Goal: Answer question/provide support: Share knowledge or assist other users

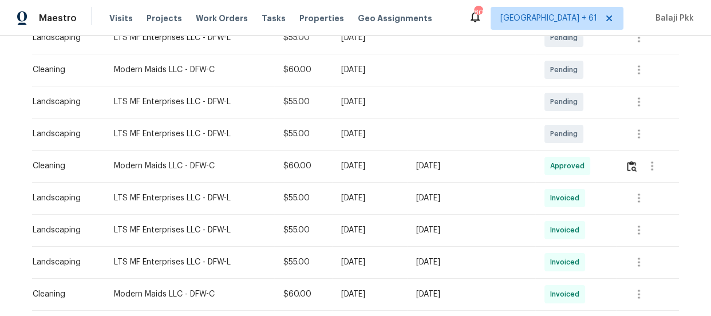
scroll to position [208, 0]
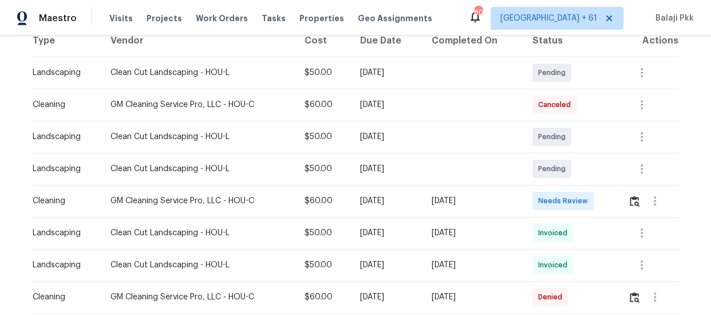
scroll to position [208, 0]
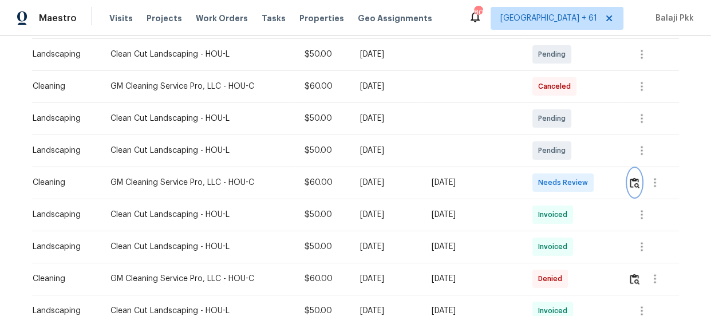
click at [633, 186] on img "button" at bounding box center [635, 183] width 10 height 11
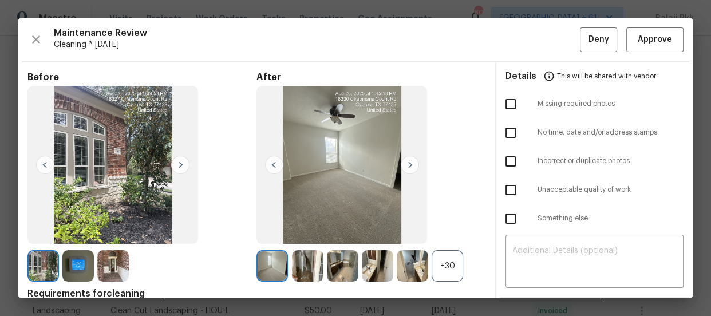
click at [443, 254] on div "+30" at bounding box center [447, 265] width 31 height 31
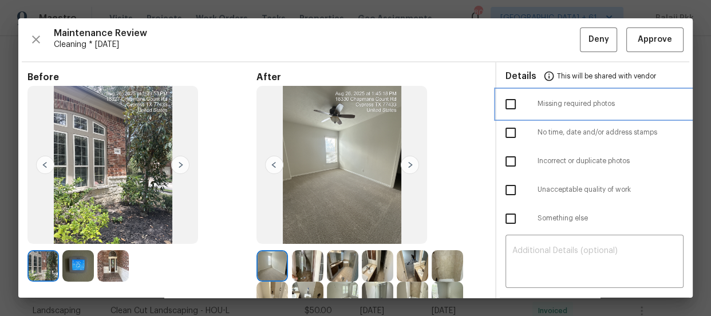
click at [569, 97] on div "Missing required photos" at bounding box center [594, 104] width 196 height 29
click at [506, 106] on input "checkbox" at bounding box center [511, 104] width 24 height 24
checkbox input "true"
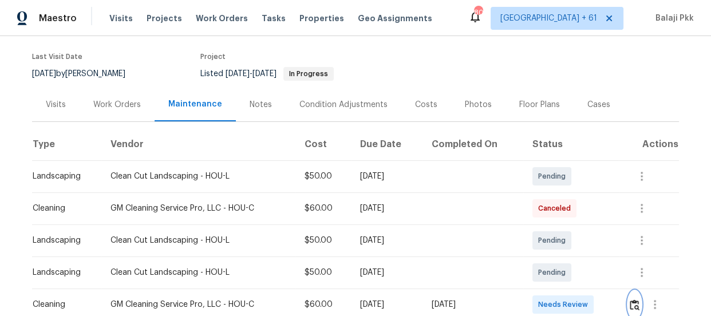
scroll to position [156, 0]
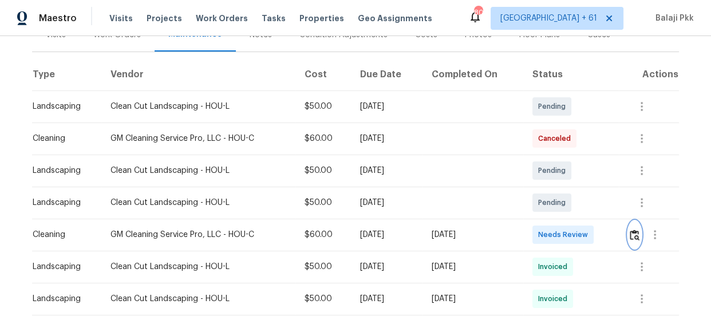
click at [632, 241] on button "button" at bounding box center [634, 234] width 13 height 27
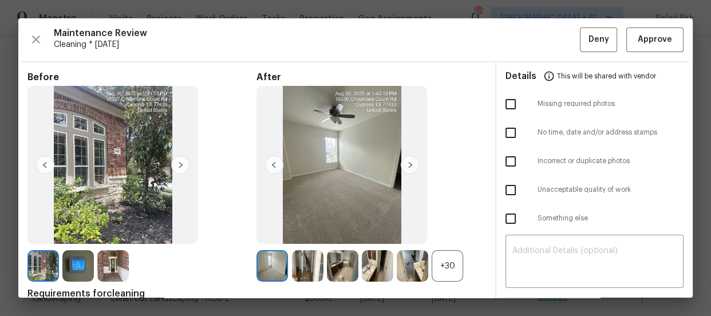
click at [509, 105] on input "checkbox" at bounding box center [511, 104] width 24 height 24
checkbox input "true"
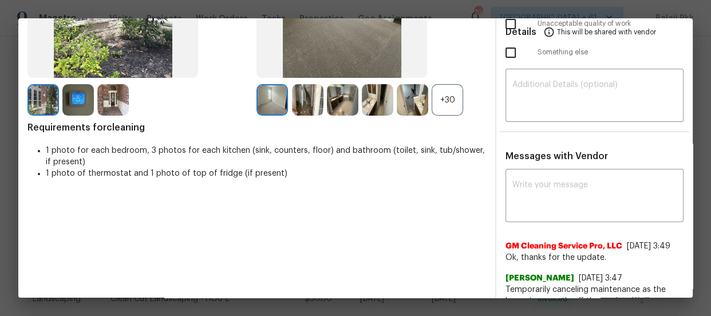
scroll to position [104, 0]
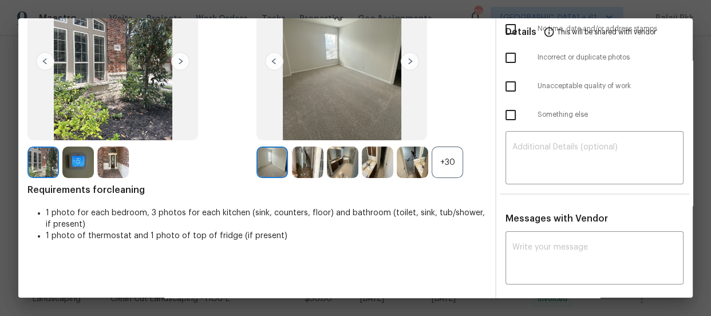
click at [452, 155] on div "+30" at bounding box center [447, 162] width 31 height 31
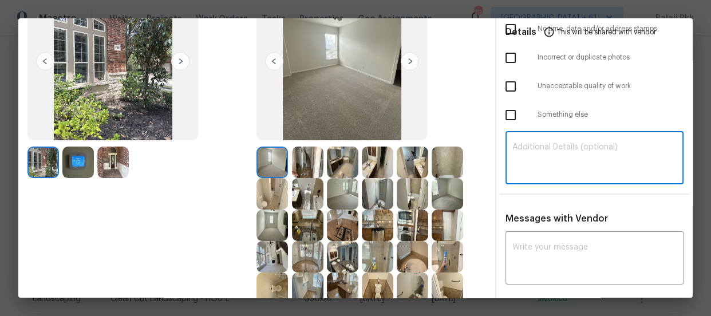
click at [538, 153] on textarea at bounding box center [594, 159] width 164 height 32
paste textarea "Maintenance Audit Team: Hello! Unfortunately, this Cleaning visit completed on …"
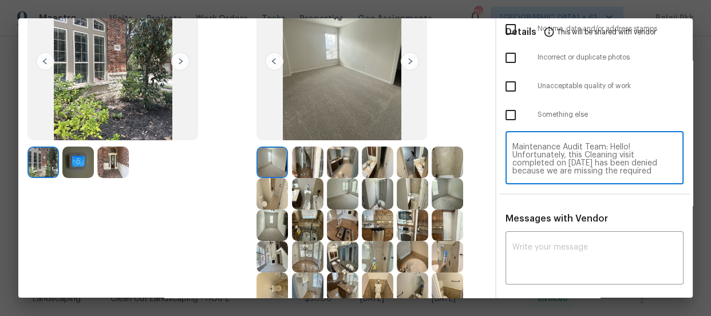
scroll to position [112, 0]
type textarea "Maintenance Audit Team: Hello! Unfortunately, this Cleaning visit completed on …"
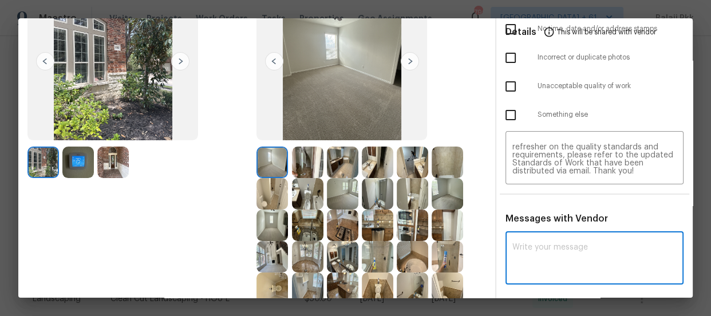
paste textarea "Maintenance Audit Team: Hello! Unfortunately, this Cleaning visit completed on …"
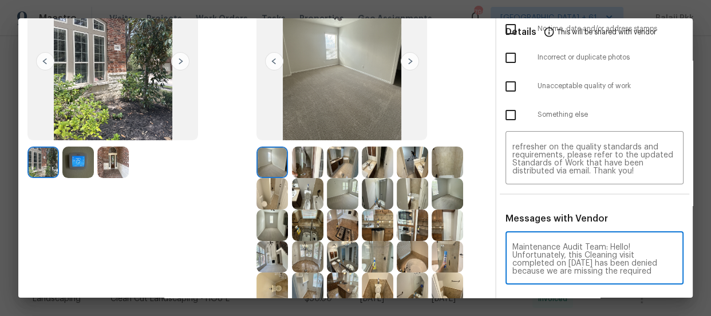
scroll to position [160, 0]
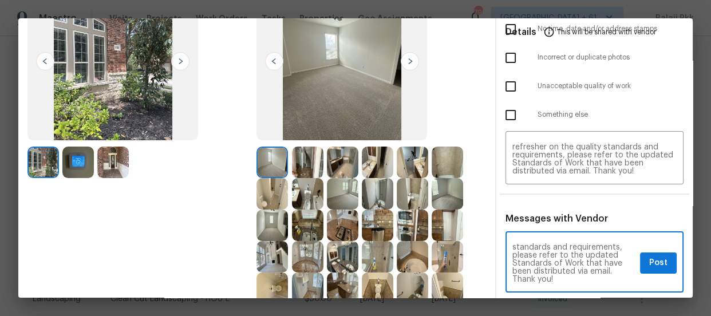
type textarea "Maintenance Audit Team: Hello! Unfortunately, this Cleaning visit completed on …"
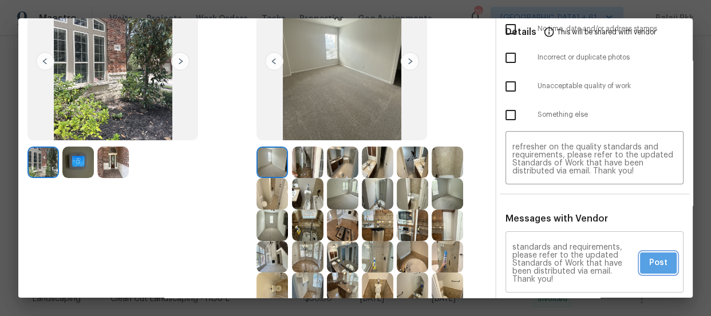
click at [654, 262] on span "Post" at bounding box center [658, 263] width 18 height 14
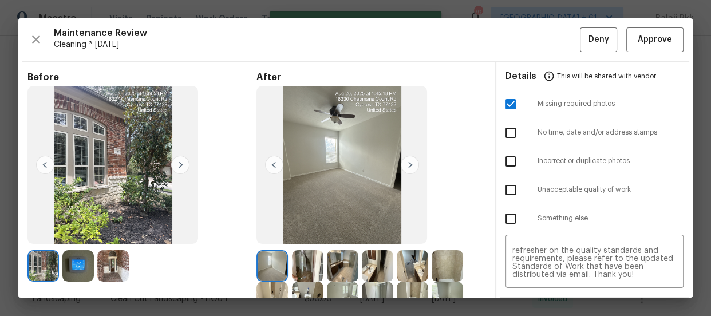
scroll to position [0, 0]
click at [594, 41] on span "Deny" at bounding box center [599, 40] width 21 height 14
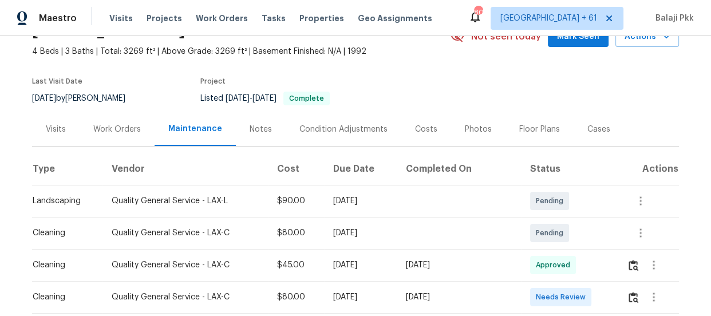
scroll to position [156, 0]
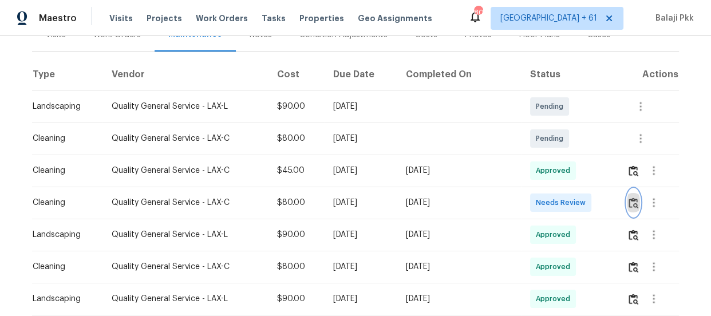
click at [632, 204] on img "button" at bounding box center [634, 203] width 10 height 11
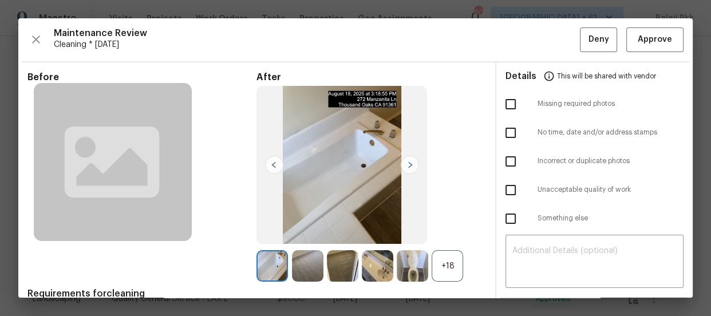
click at [456, 270] on div "+18" at bounding box center [447, 265] width 31 height 31
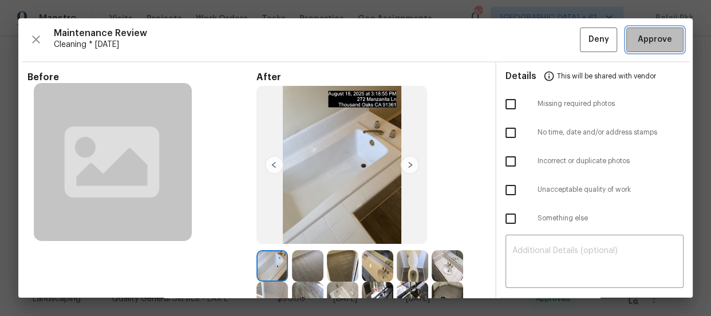
click at [660, 43] on span "Approve" at bounding box center [655, 40] width 34 height 14
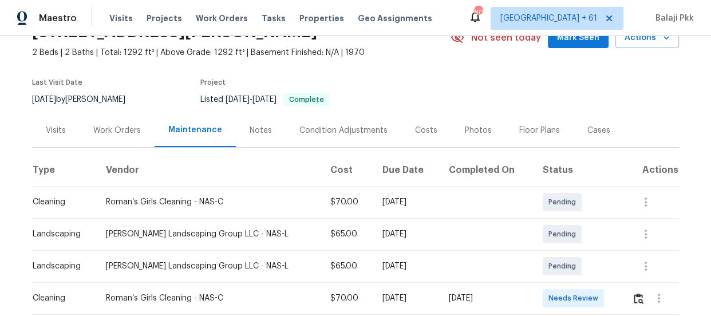
scroll to position [156, 0]
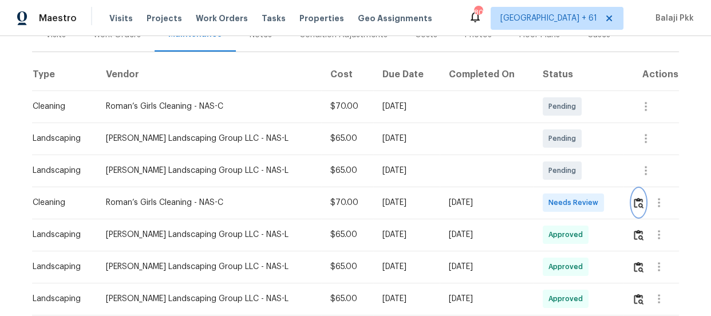
click at [634, 206] on img "button" at bounding box center [639, 203] width 10 height 11
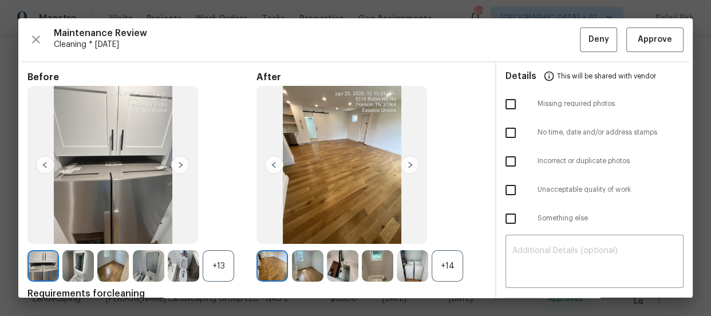
click at [445, 274] on div "+14" at bounding box center [447, 265] width 31 height 31
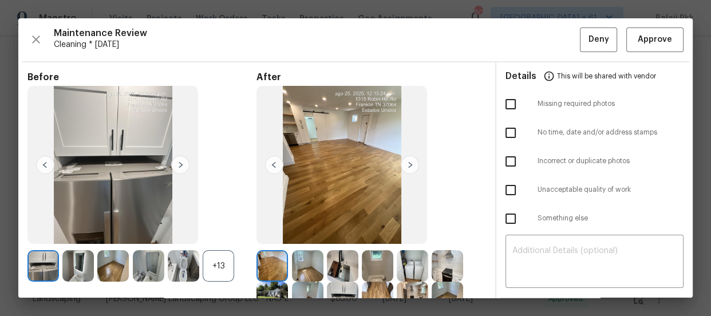
click at [211, 273] on div "+13" at bounding box center [218, 265] width 31 height 31
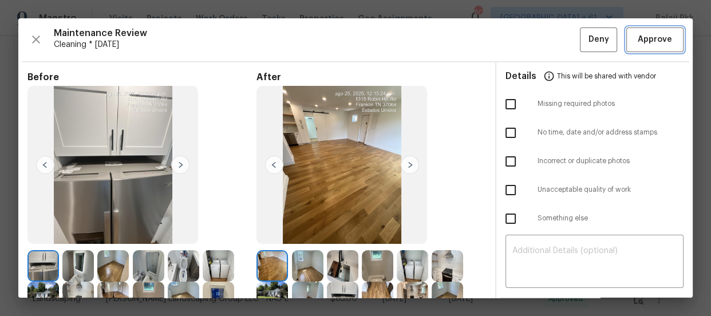
click at [658, 29] on button "Approve" at bounding box center [654, 39] width 57 height 25
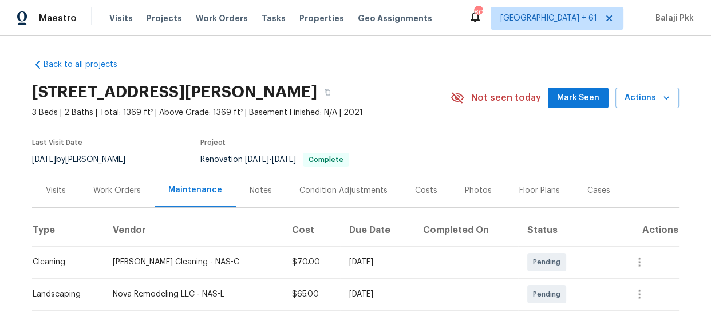
scroll to position [156, 0]
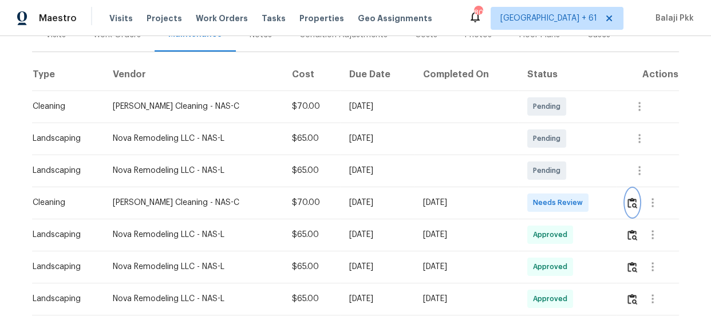
click at [630, 200] on img "button" at bounding box center [633, 203] width 10 height 11
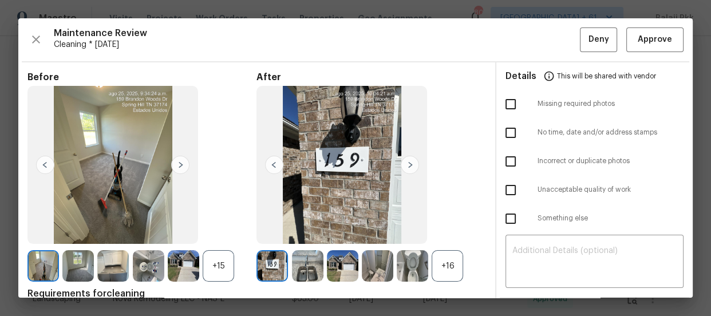
click at [455, 269] on div "+16" at bounding box center [447, 265] width 31 height 31
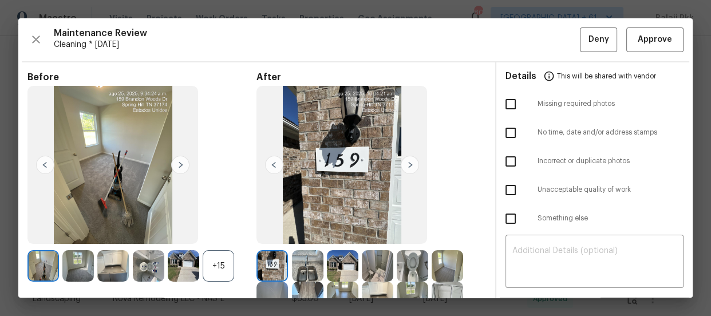
click at [224, 263] on div "+15" at bounding box center [218, 265] width 31 height 31
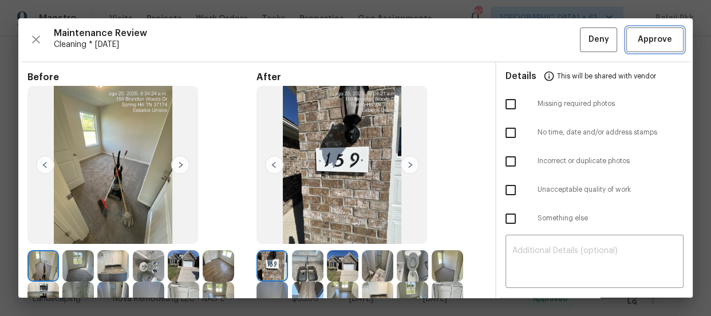
click at [640, 46] on span "Approve" at bounding box center [655, 40] width 34 height 14
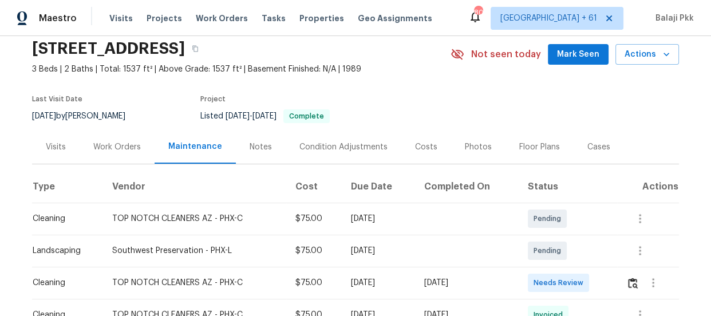
scroll to position [208, 0]
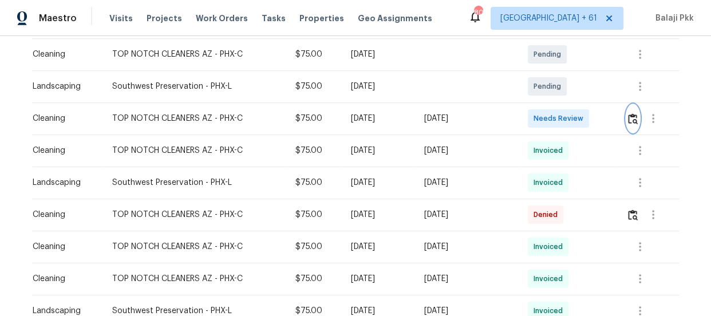
click at [634, 116] on img "button" at bounding box center [633, 118] width 10 height 11
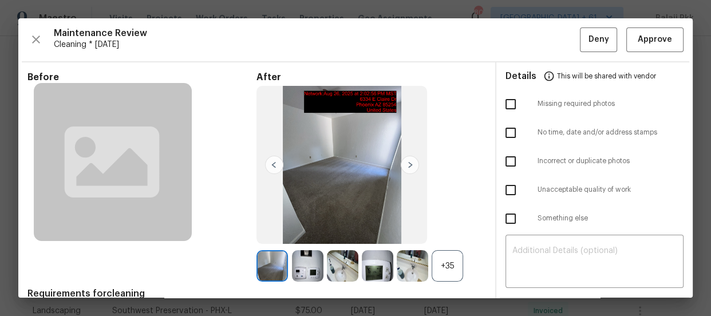
click at [443, 273] on div "+35" at bounding box center [447, 265] width 31 height 31
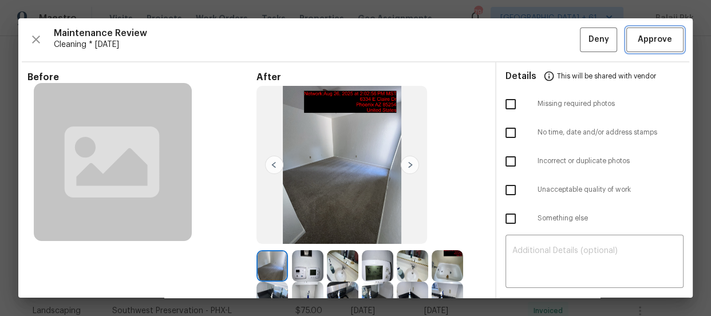
click at [653, 43] on span "Approve" at bounding box center [655, 40] width 34 height 14
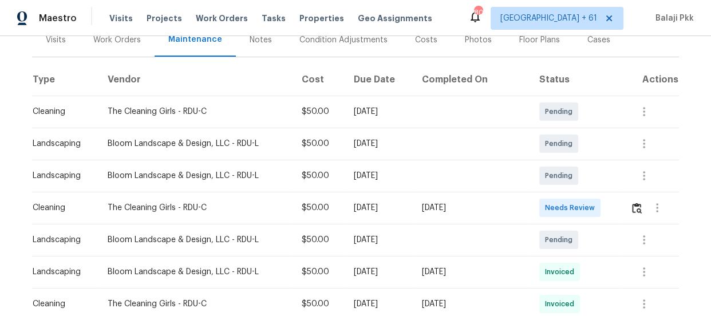
scroll to position [156, 0]
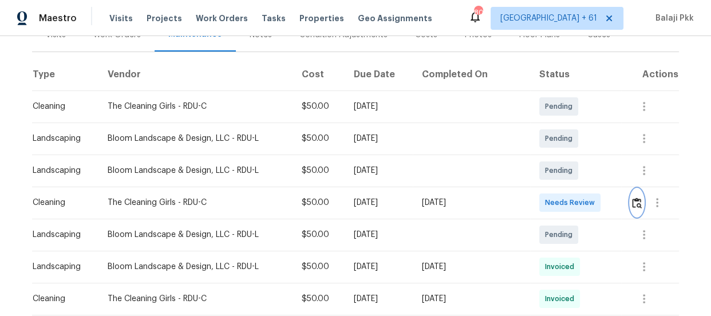
click at [636, 210] on button "button" at bounding box center [636, 202] width 13 height 27
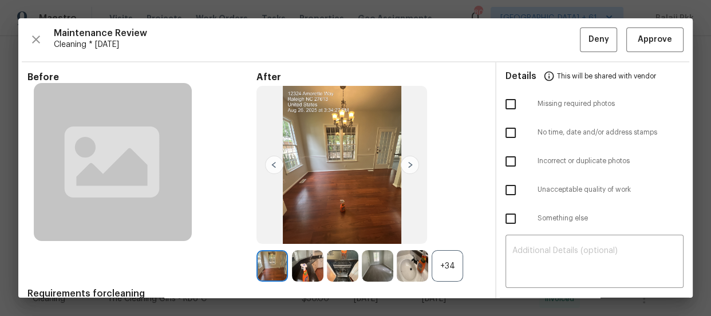
click at [446, 266] on div "+34" at bounding box center [447, 265] width 31 height 31
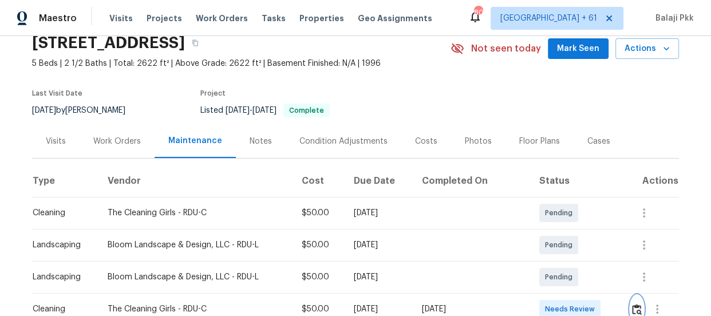
scroll to position [104, 0]
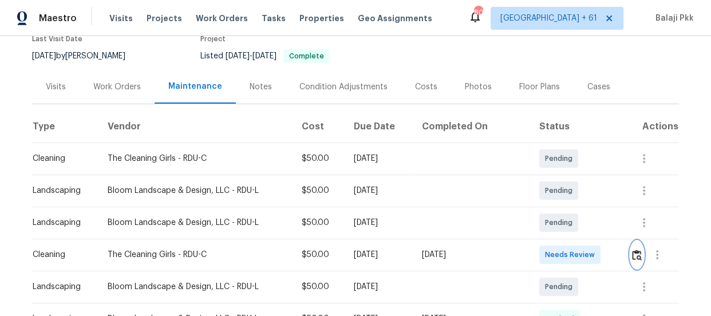
click at [632, 251] on img "button" at bounding box center [637, 255] width 10 height 11
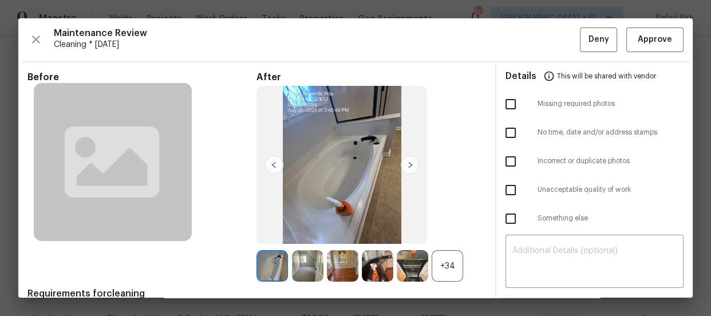
click at [443, 261] on div "+34" at bounding box center [447, 265] width 31 height 31
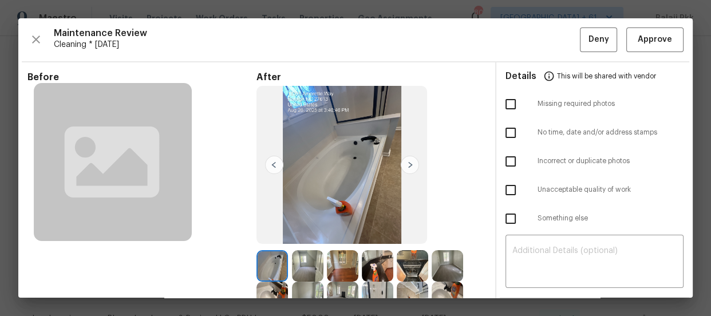
click at [507, 103] on input "checkbox" at bounding box center [511, 104] width 24 height 24
checkbox input "true"
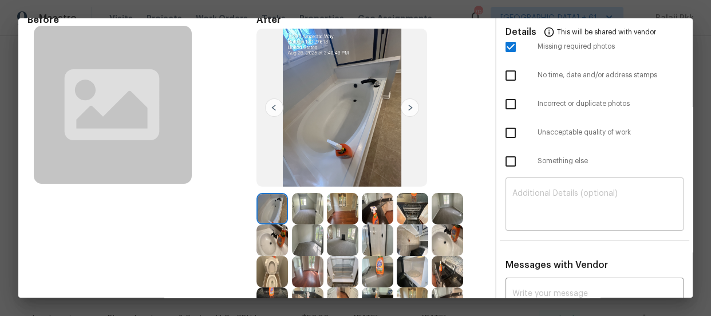
scroll to position [156, 0]
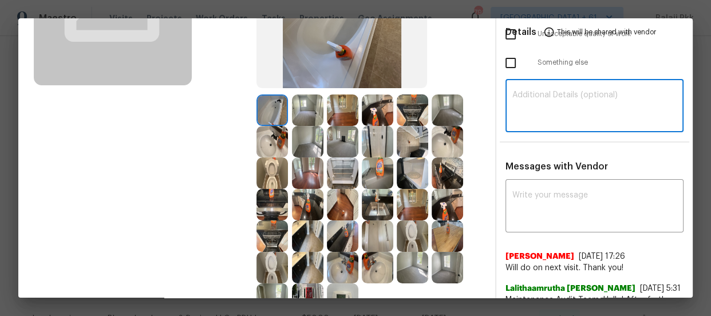
click at [562, 108] on textarea at bounding box center [594, 107] width 164 height 32
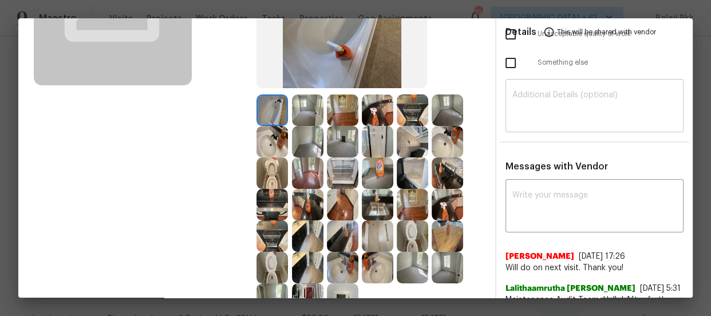
click at [566, 113] on textarea at bounding box center [594, 107] width 164 height 32
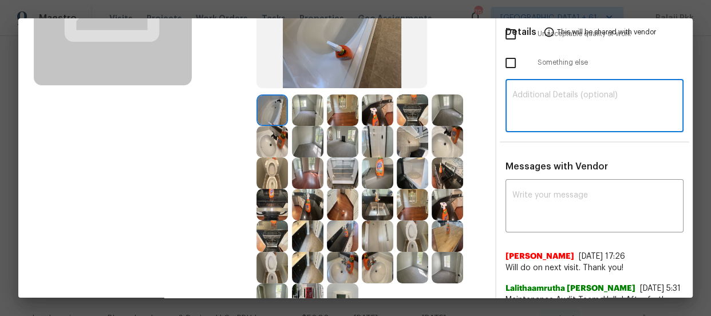
paste textarea "Maintenance Audit Team: Hello! Unfortunately, this Cleaning visit completed on …"
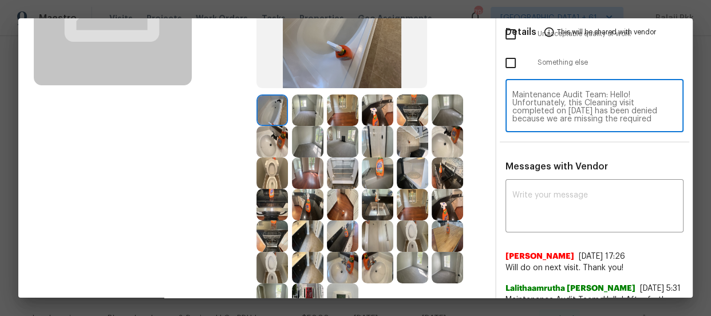
scroll to position [120, 0]
type textarea "Maintenance Audit Team: Hello! Unfortunately, this Cleaning visit completed on …"
click at [561, 199] on textarea at bounding box center [594, 207] width 164 height 32
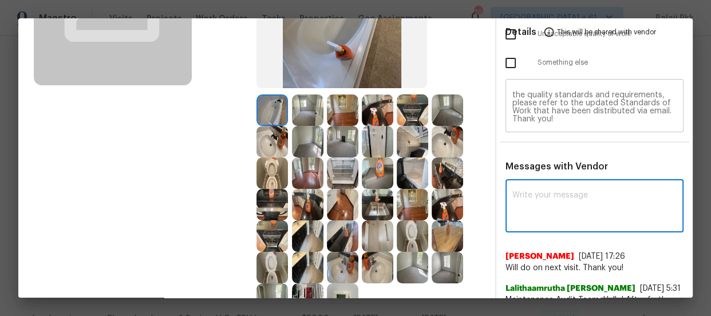
paste textarea "Maintenance Audit Team: Hello! Unfortunately, this Cleaning visit completed on …"
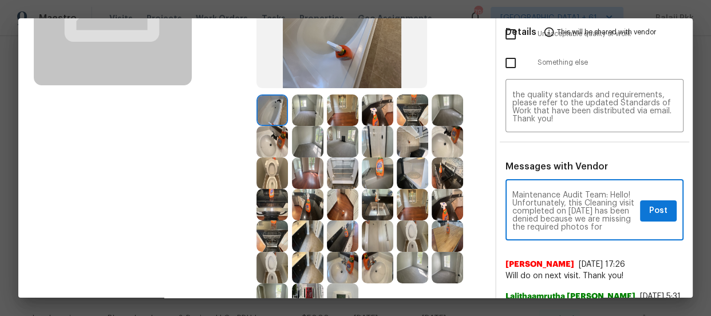
scroll to position [168, 0]
type textarea "Maintenance Audit Team: Hello! Unfortunately, this Cleaning visit completed on …"
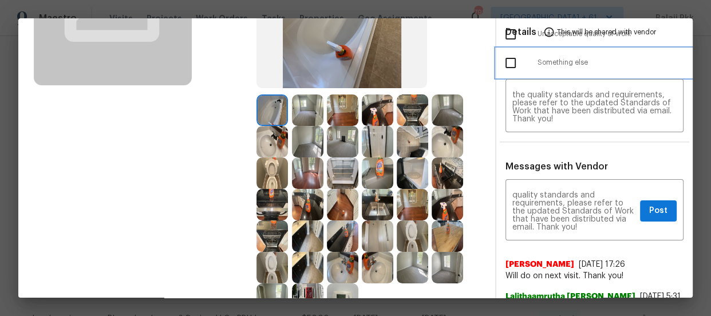
click at [598, 58] on span "Something else" at bounding box center [611, 63] width 146 height 10
click at [581, 61] on span "Something else" at bounding box center [611, 63] width 146 height 10
checkbox input "false"
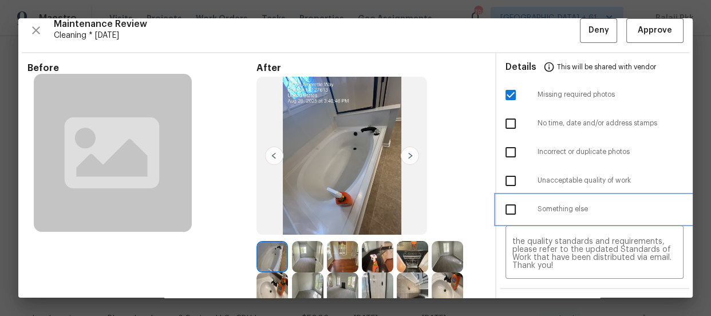
scroll to position [0, 0]
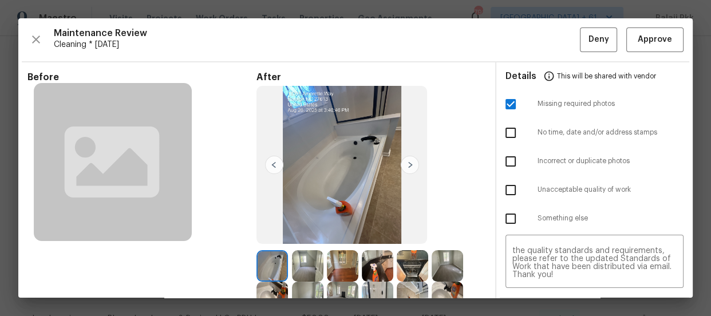
click at [460, 46] on span "Cleaning * Mon, Aug 25" at bounding box center [317, 44] width 526 height 11
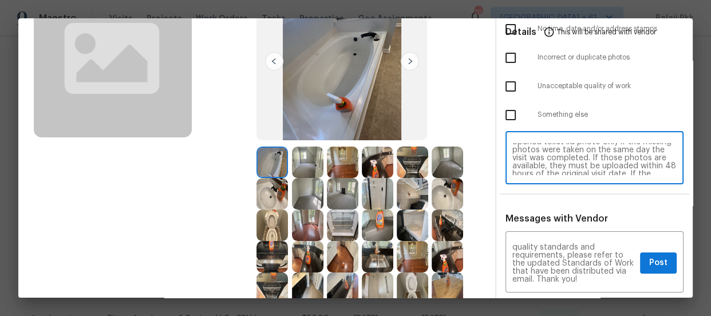
scroll to position [40, 0]
click at [641, 154] on textarea "Maintenance Audit Team: Hello! Unfortunately, this Cleaning visit completed on …" at bounding box center [594, 159] width 164 height 32
type textarea "Maintenance Audit Team: Hello! Unfortunately, this Cleaning visit completed on …"
click at [590, 246] on textarea "Maintenance Audit Team: Hello! Unfortunately, this Cleaning visit completed on …" at bounding box center [573, 263] width 123 height 40
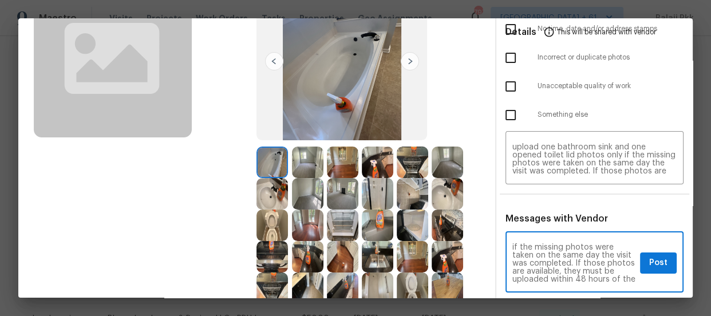
scroll to position [63, 0]
type textarea "Maintenance Audit Team: Hello! Unfortunately, this Cleaning visit completed on …"
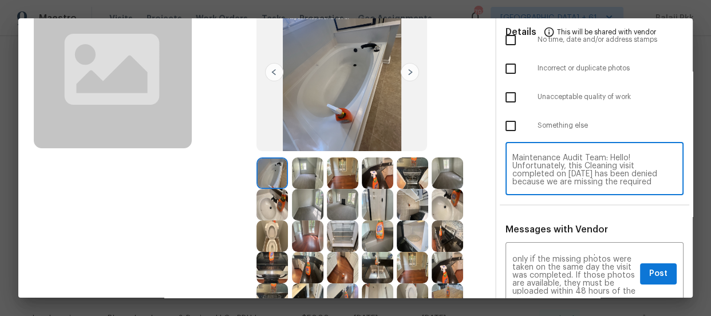
scroll to position [104, 0]
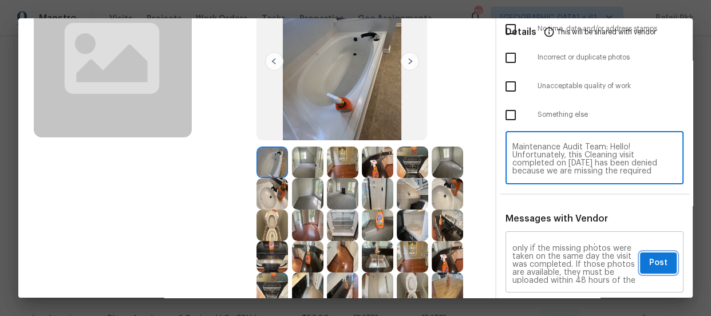
click at [657, 253] on button "Post" at bounding box center [658, 263] width 37 height 21
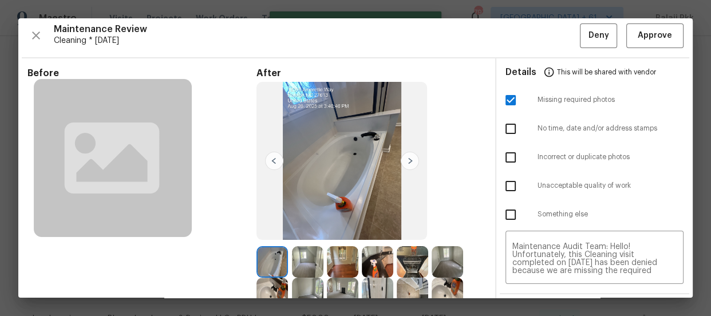
scroll to position [0, 0]
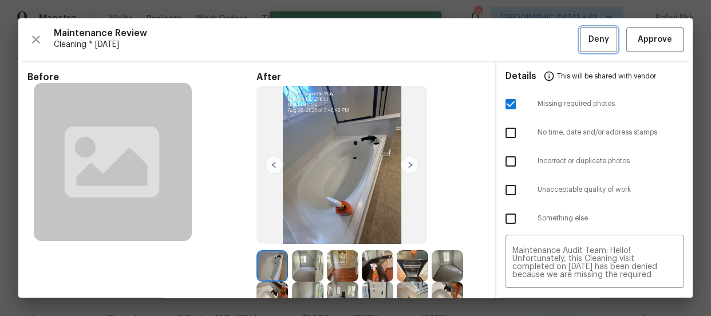
click at [589, 45] on span "Deny" at bounding box center [599, 40] width 21 height 14
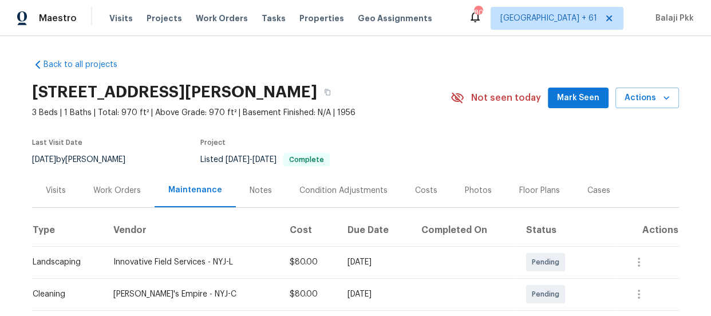
click at [414, 82] on div "[STREET_ADDRESS][PERSON_NAME]" at bounding box center [241, 92] width 419 height 30
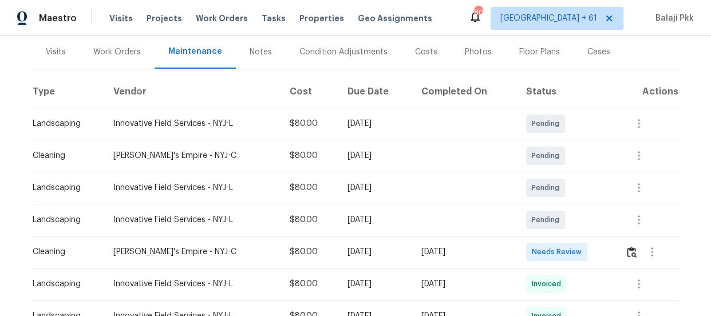
scroll to position [156, 0]
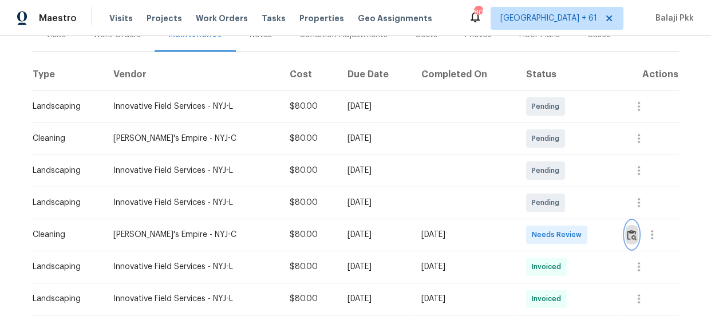
click at [629, 235] on img "button" at bounding box center [632, 235] width 10 height 11
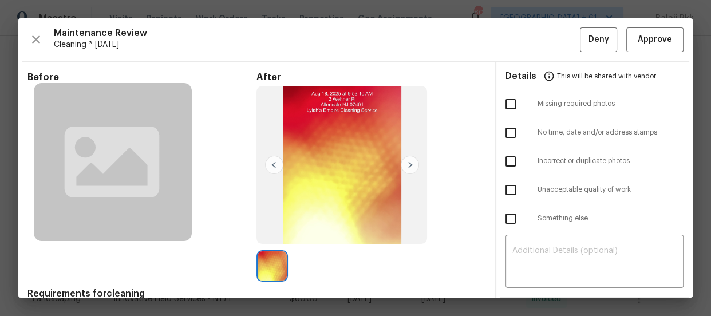
scroll to position [52, 0]
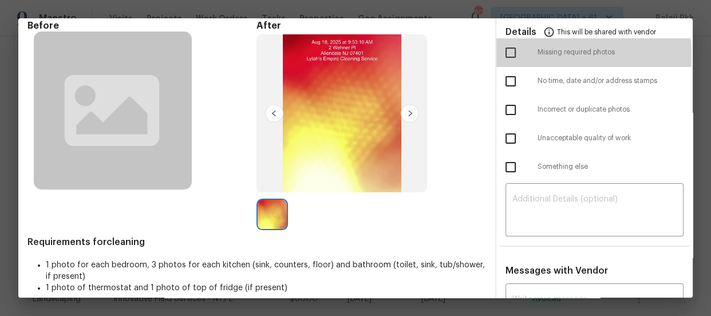
click at [512, 55] on input "checkbox" at bounding box center [511, 53] width 24 height 24
checkbox input "true"
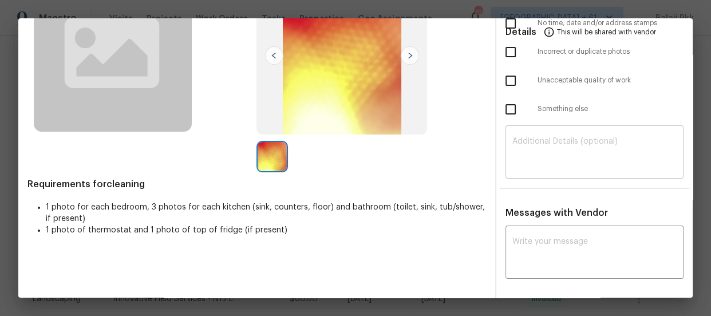
scroll to position [92, 0]
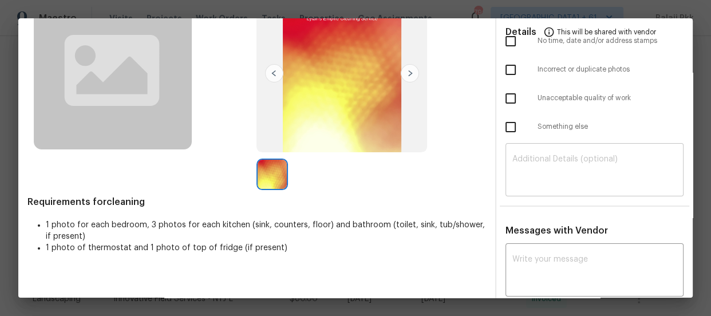
click at [581, 171] on textarea at bounding box center [594, 171] width 164 height 32
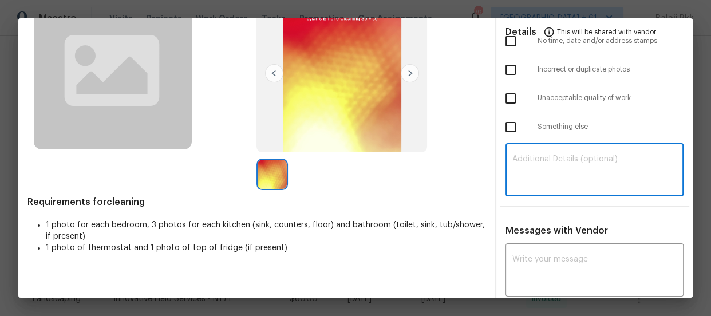
paste textarea "Maintenance Audit Team: Hello! Unfortunately, this Cleaning visit completed on …"
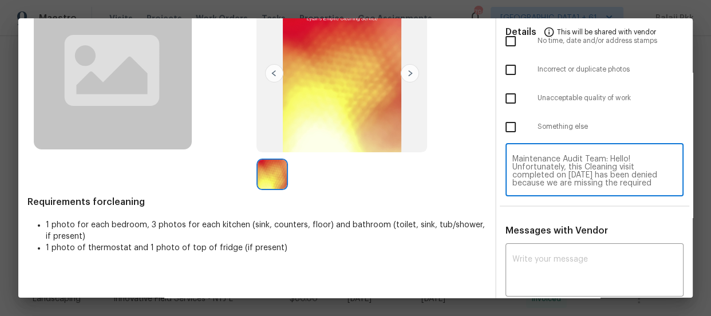
scroll to position [120, 0]
type textarea "Maintenance Audit Team: Hello! Unfortunately, this Cleaning visit completed on …"
click at [574, 253] on div "x ​" at bounding box center [595, 271] width 178 height 50
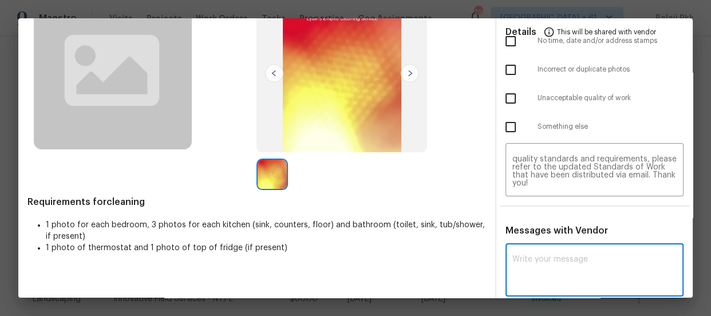
paste textarea "Maintenance Audit Team: Hello! Unfortunately, this Cleaning visit completed on …"
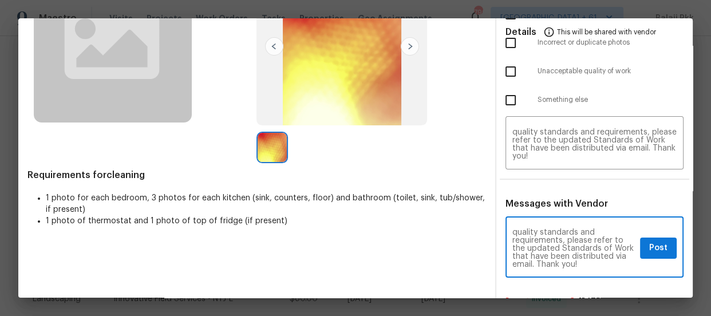
scroll to position [308, 0]
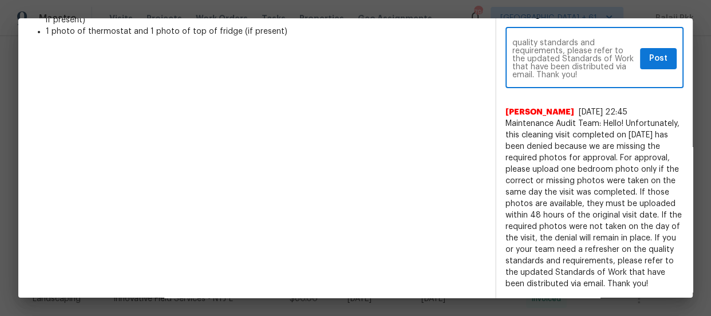
type textarea "Maintenance Audit Team: Hello! Unfortunately, this Cleaning visit completed on …"
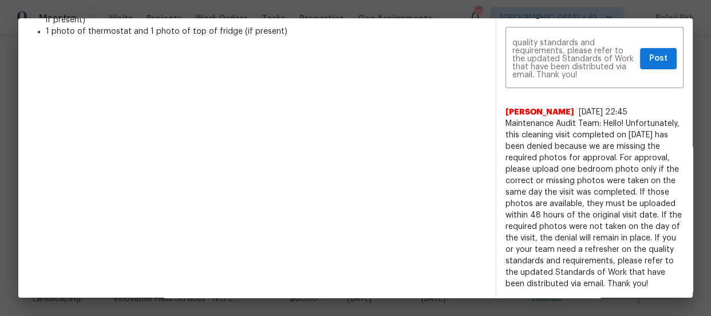
scroll to position [104, 0]
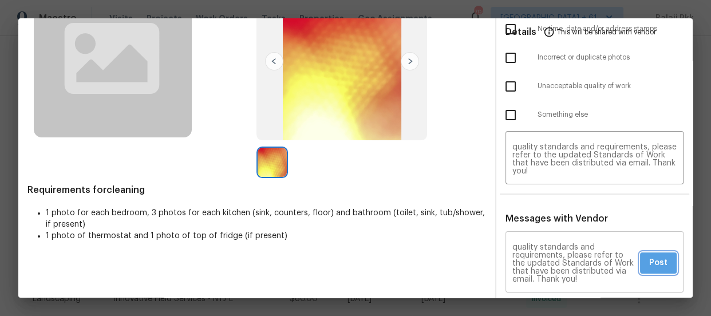
click at [645, 270] on button "Post" at bounding box center [658, 263] width 37 height 21
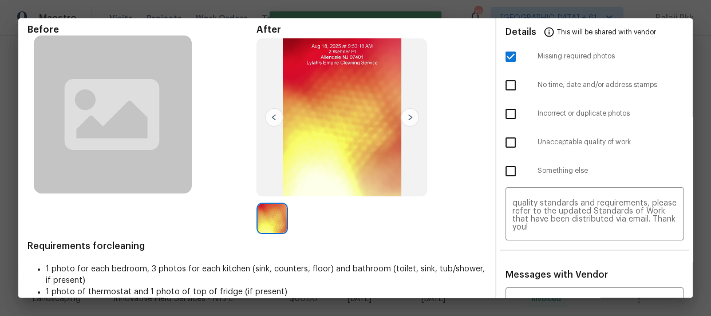
scroll to position [0, 0]
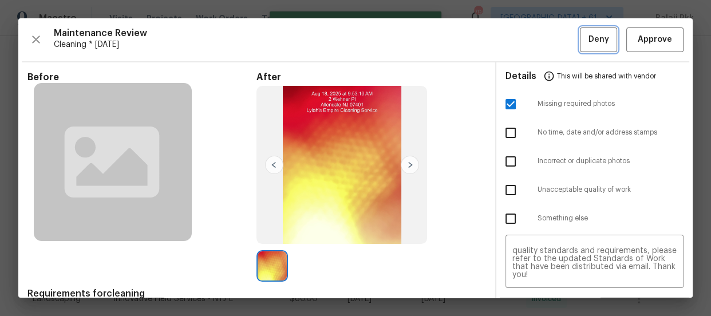
click at [589, 40] on span "Deny" at bounding box center [599, 40] width 21 height 14
